Goal: Transaction & Acquisition: Purchase product/service

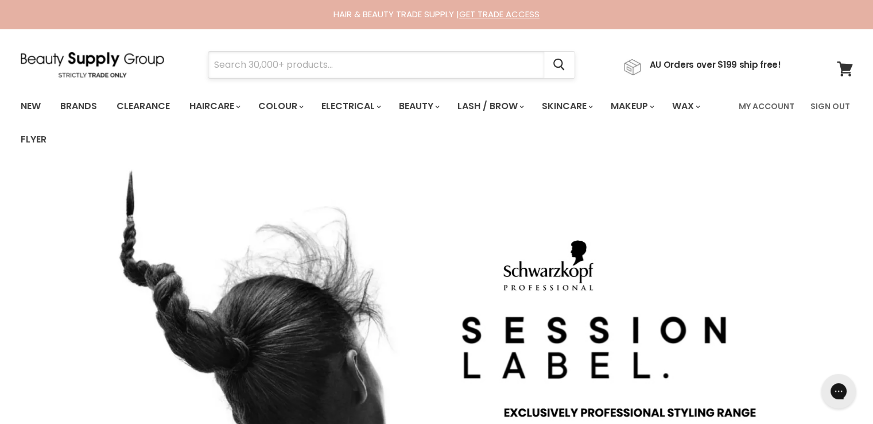
click at [250, 65] on input "Search" at bounding box center [376, 65] width 336 height 26
paste input "Alfaparf Semi Di Lino Smooth Smoothing Low"
type input "Alfaparf Semi Di Lino Smooth Smoothing Low"
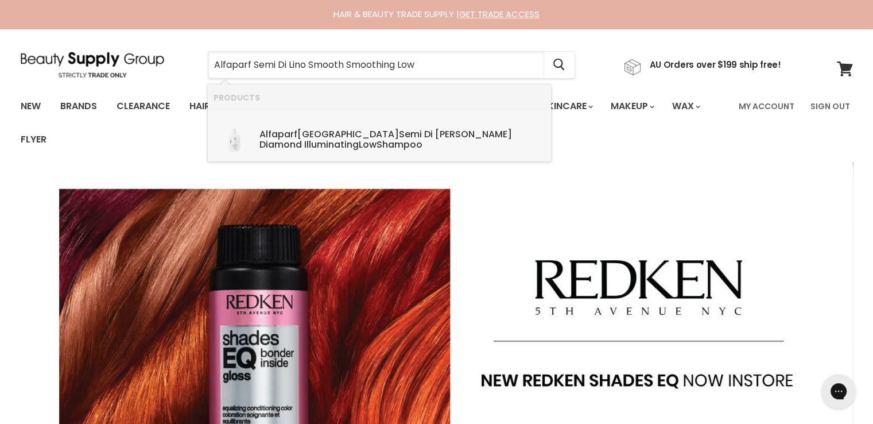
click at [312, 139] on div "Alfaparf Milano Semi Di Lino Di amond Illuminating Low Shampoo" at bounding box center [402, 140] width 286 height 22
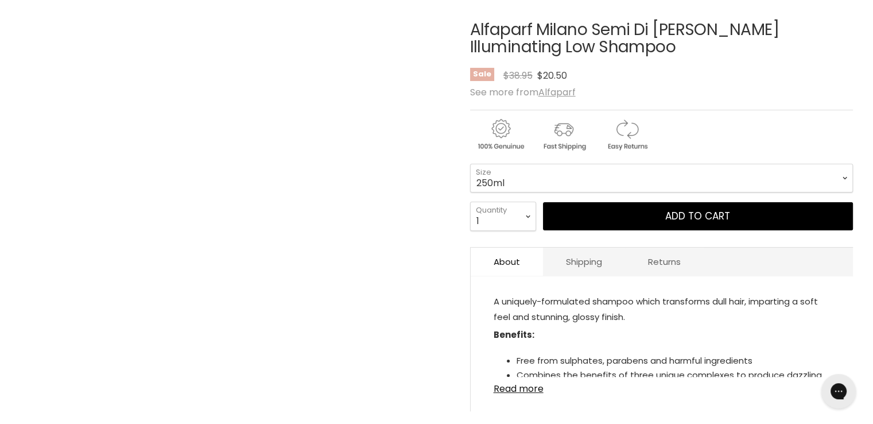
scroll to position [115, 0]
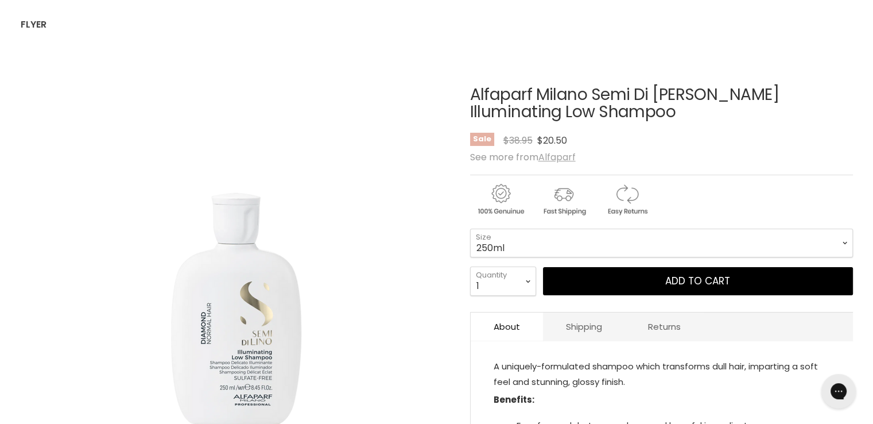
click at [557, 154] on u "Alfaparf" at bounding box center [556, 156] width 37 height 13
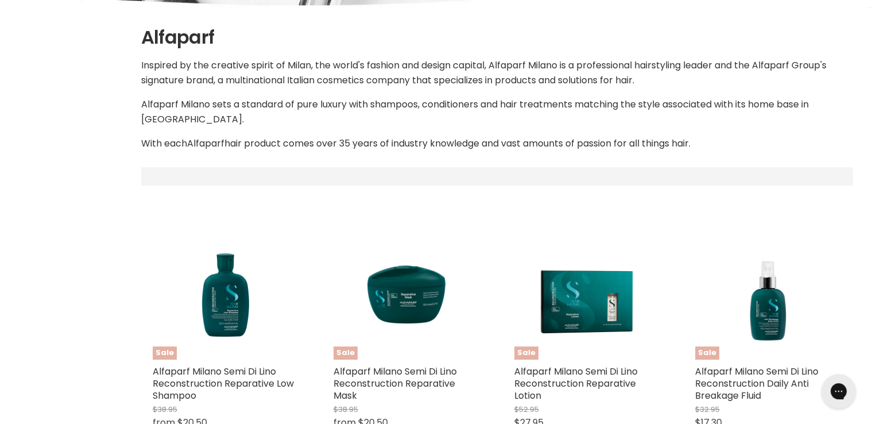
select select "manual"
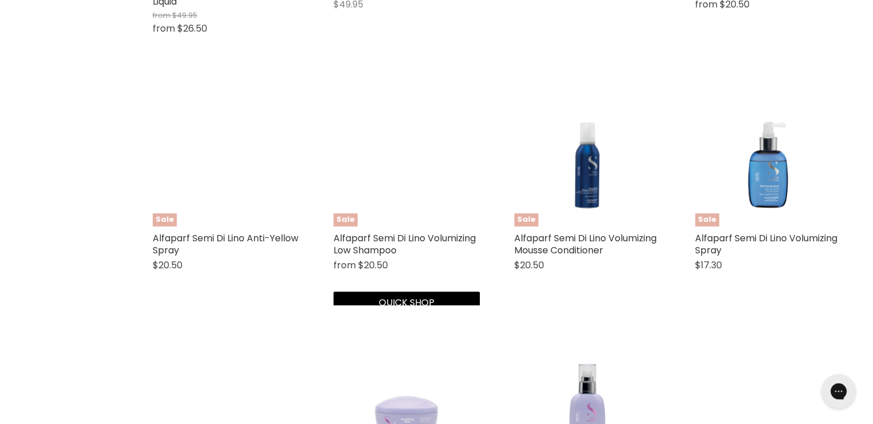
scroll to position [1952, 0]
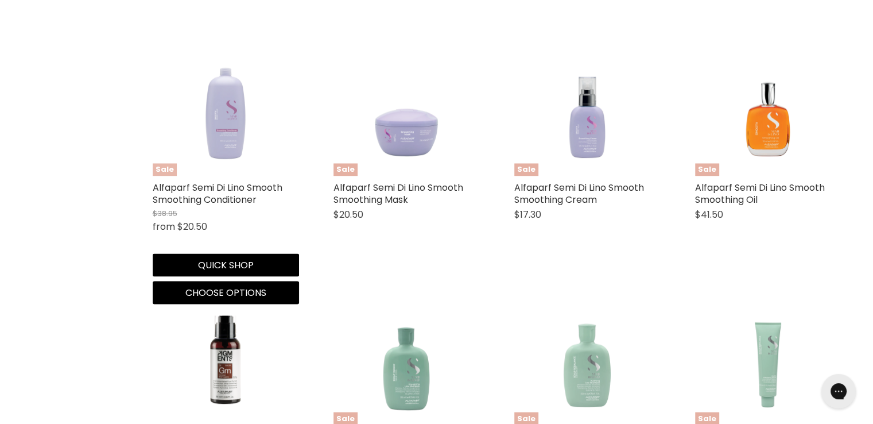
click at [232, 86] on img "Main content" at bounding box center [226, 102] width 146 height 146
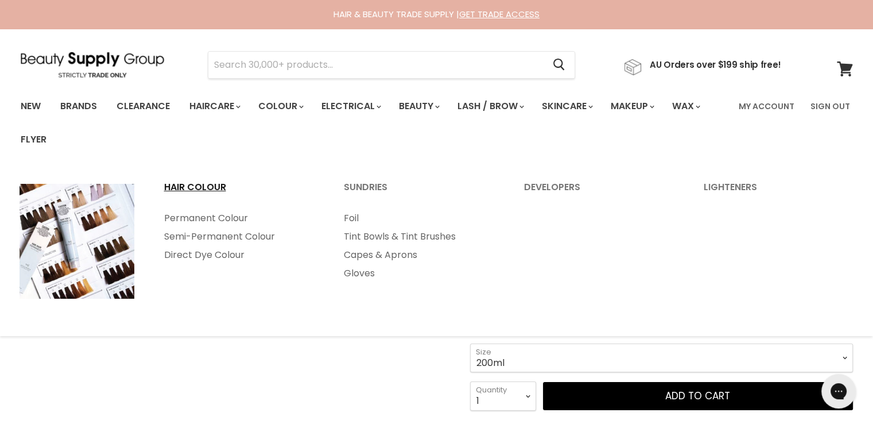
scroll to position [172, 0]
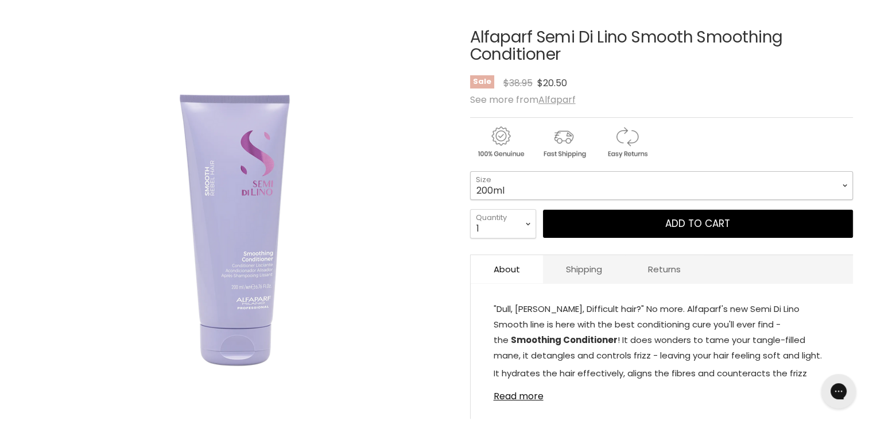
click at [472, 175] on select "200ml 1 Litre" at bounding box center [661, 185] width 383 height 29
click at [470, 171] on select "200ml 1 Litre" at bounding box center [661, 185] width 383 height 29
select select "1 Litre"
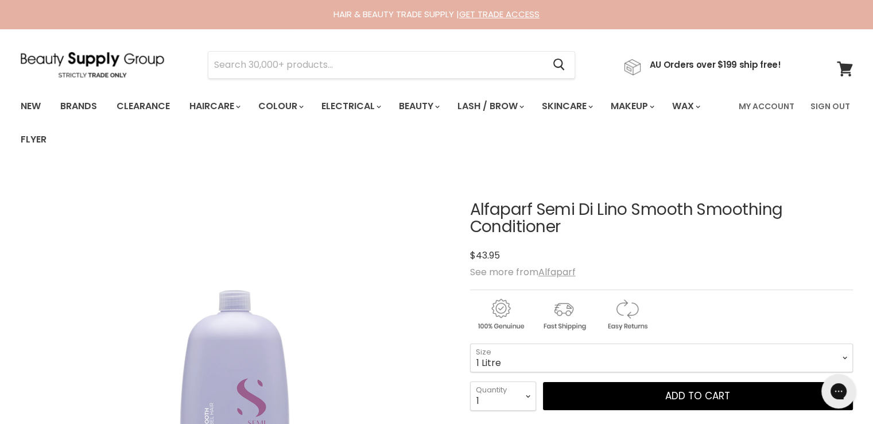
drag, startPoint x: 812, startPoint y: 219, endPoint x: 484, endPoint y: 210, distance: 327.9
click at [466, 209] on article "Click or scroll to zoom Tap or pinch to zoom Click or scroll to zoom" at bounding box center [437, 407] width 832 height 470
click at [484, 210] on h1 "Alfaparf Semi Di Lino Smooth Smoothing Conditioner" at bounding box center [661, 219] width 383 height 36
click at [475, 212] on h1 "Alfaparf Semi Di Lino Smooth Smoothing Conditioner" at bounding box center [661, 219] width 383 height 36
drag, startPoint x: 471, startPoint y: 212, endPoint x: 785, endPoint y: 211, distance: 314.0
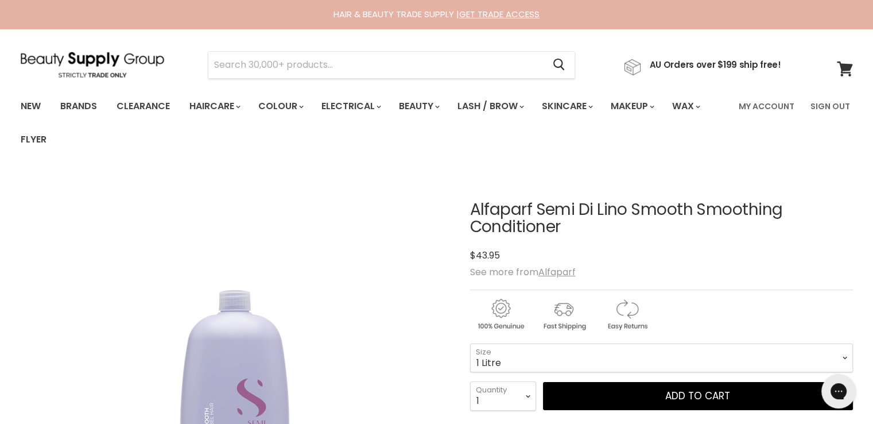
click at [785, 211] on h1 "Alfaparf Semi Di Lino Smooth Smoothing Conditioner" at bounding box center [661, 219] width 383 height 36
copy h1 "Alfaparf Semi Di Lino Smooth Smoothing"
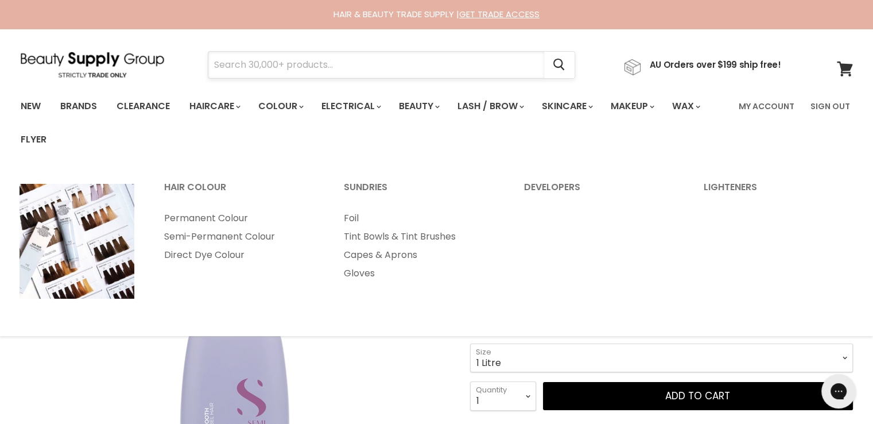
click at [276, 58] on input "Search" at bounding box center [376, 65] width 336 height 26
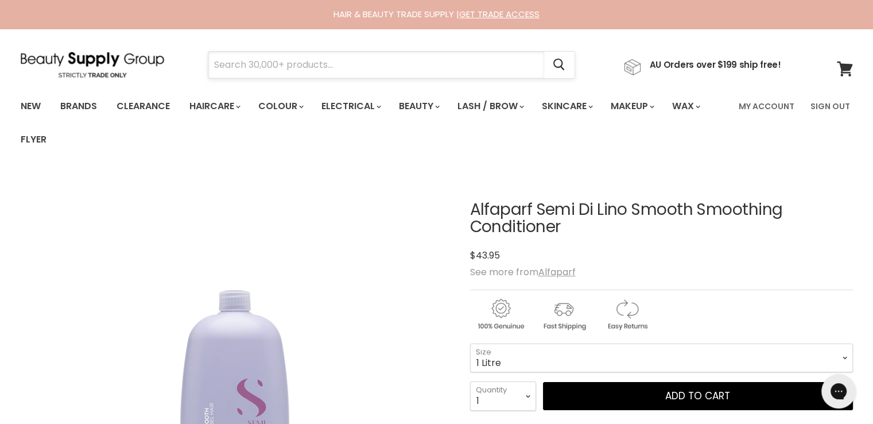
paste input "Alfaparf Semi Di Lino Smooth Smoothing"
type input "Alfaparf Semi Di Lino Smooth Smoothing"
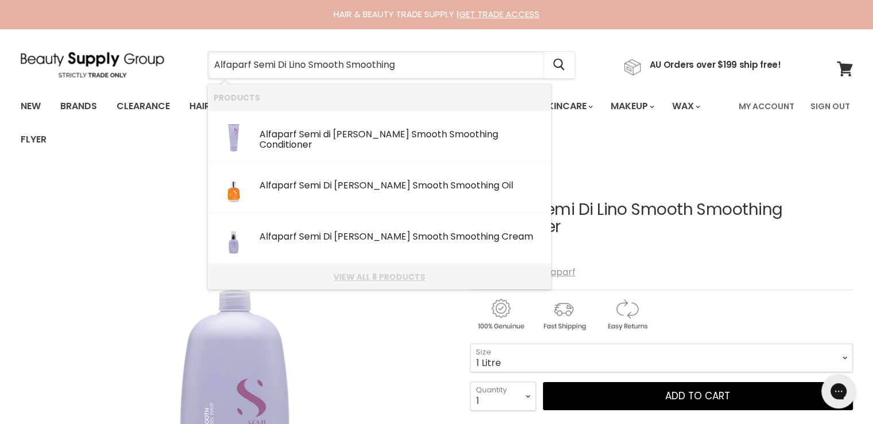
click at [360, 276] on link "View all 8 products" at bounding box center [380, 276] width 332 height 9
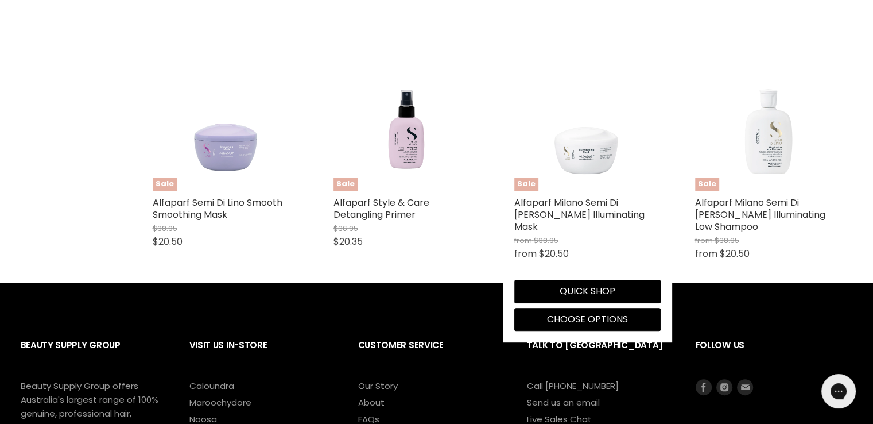
scroll to position [230, 0]
